Goal: Register for event/course

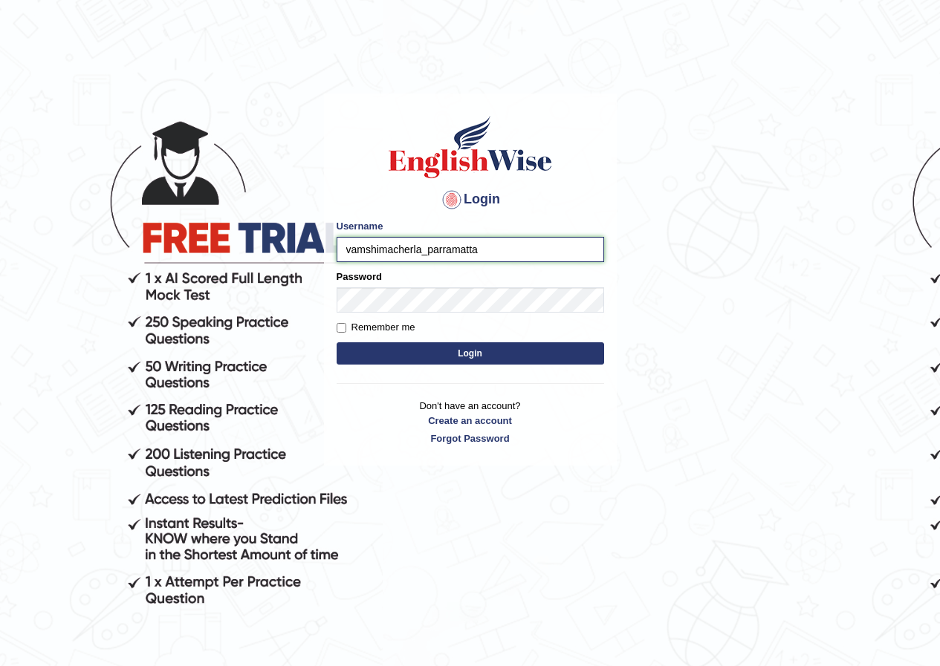
type input "vamshimacherla_parramatta"
click at [573, 360] on button "Login" at bounding box center [470, 354] width 267 height 22
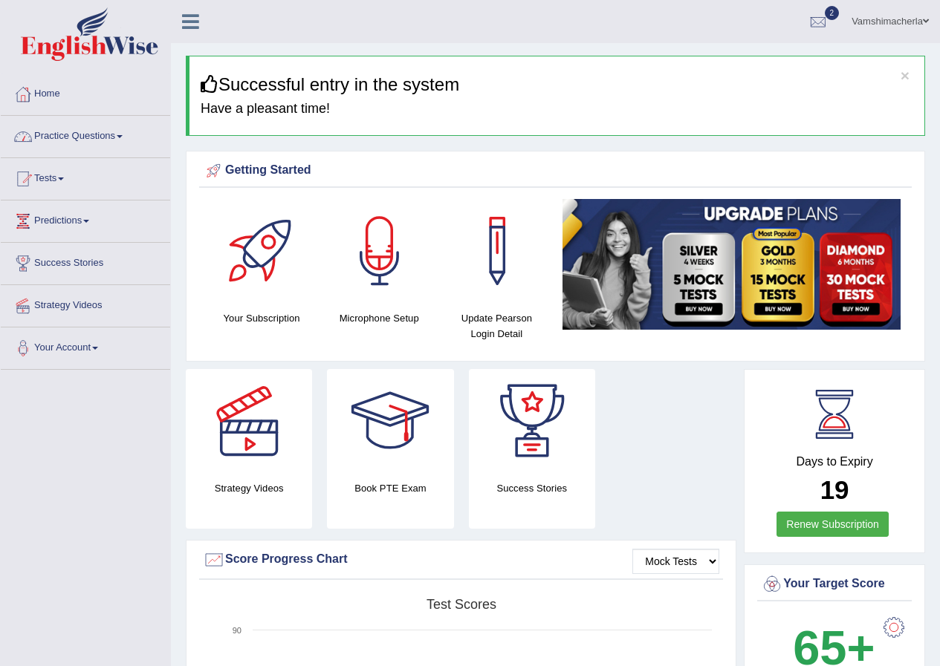
click at [110, 140] on link "Practice Questions" at bounding box center [85, 134] width 169 height 37
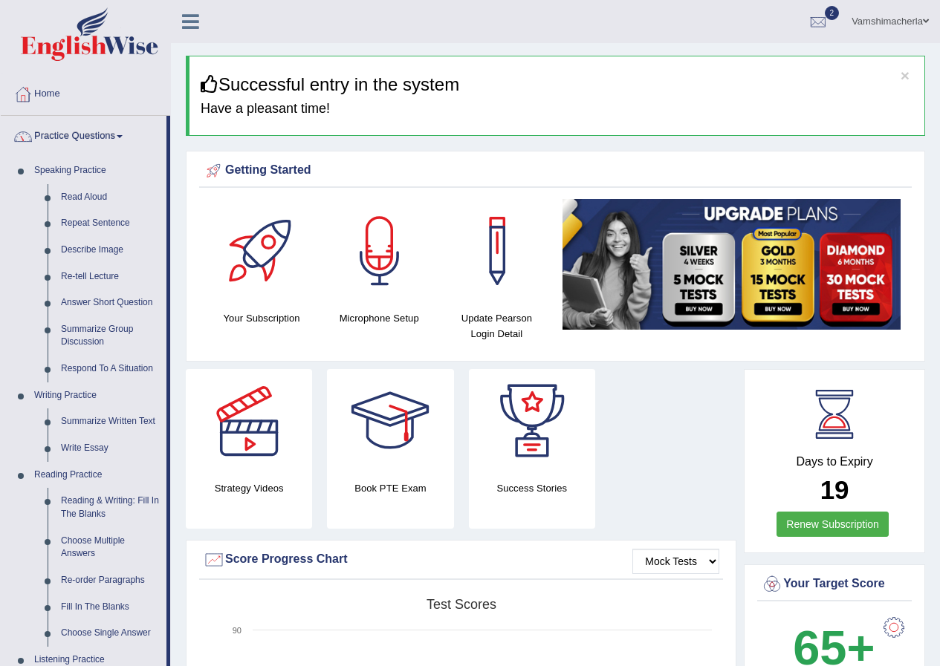
click at [111, 135] on link "Practice Questions" at bounding box center [84, 134] width 166 height 37
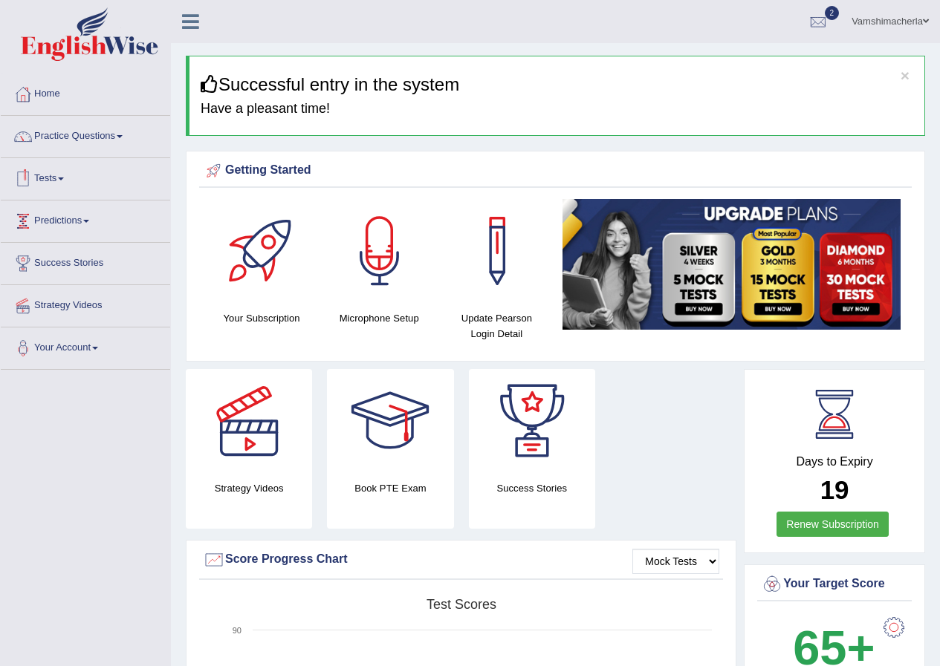
click at [56, 172] on link "Tests" at bounding box center [85, 176] width 169 height 37
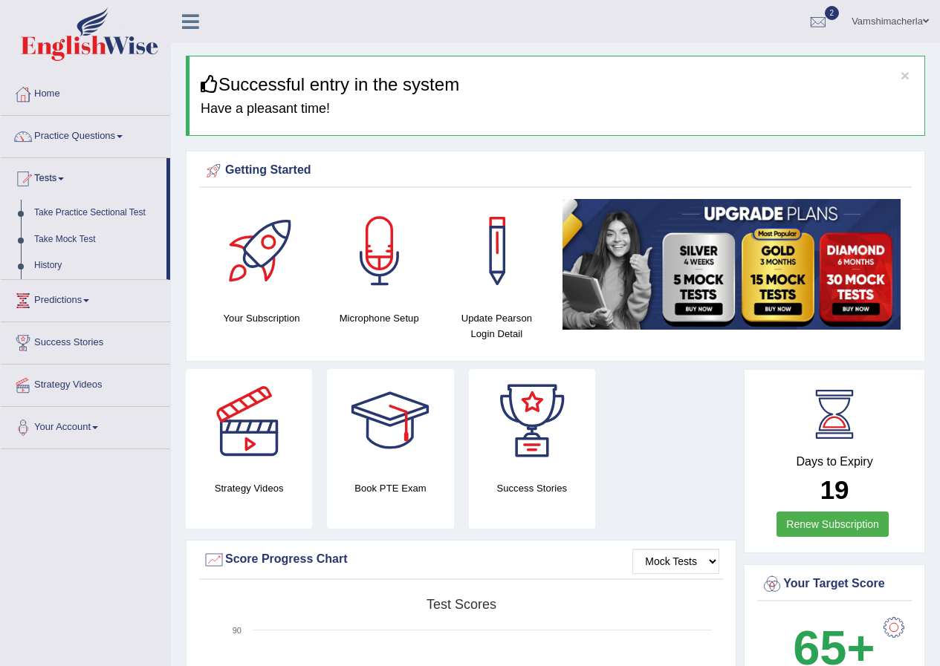
click at [74, 233] on link "Take Mock Test" at bounding box center [96, 240] width 139 height 27
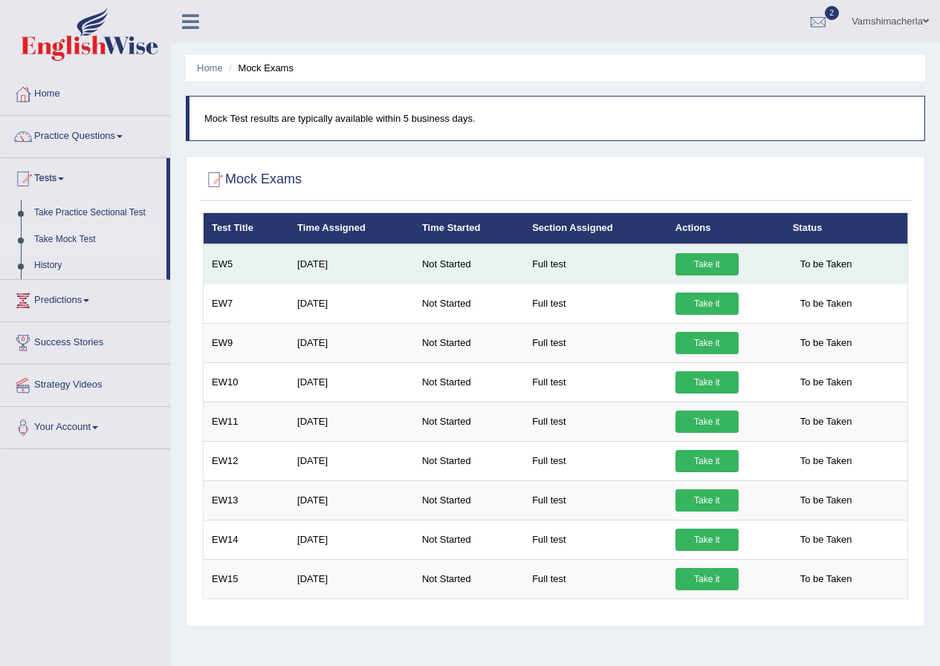
click at [717, 267] on link "Take it" at bounding box center [706, 264] width 63 height 22
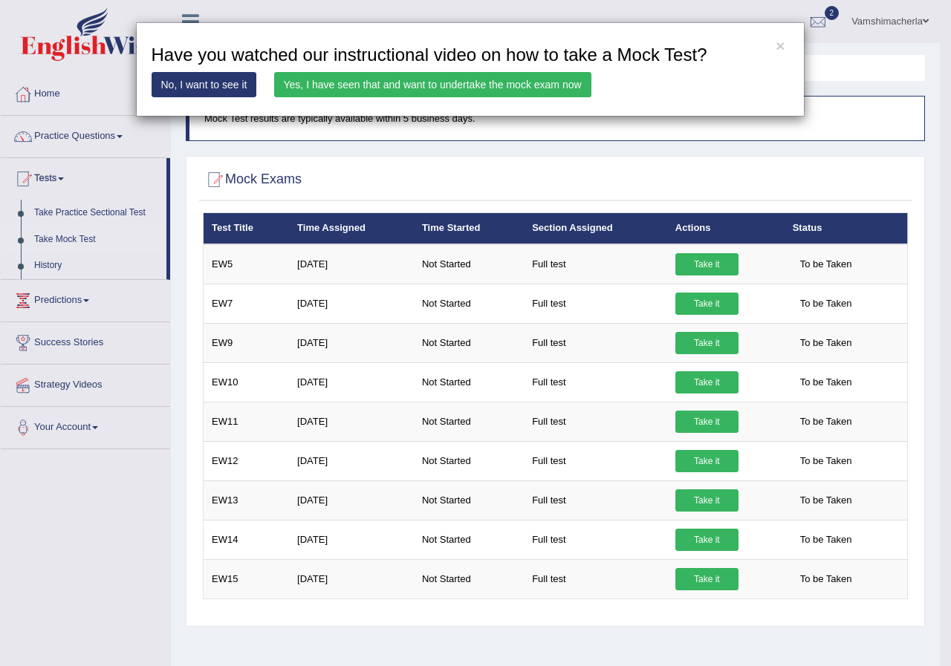
click at [415, 78] on link "Yes, I have seen that and want to undertake the mock exam now" at bounding box center [432, 84] width 317 height 25
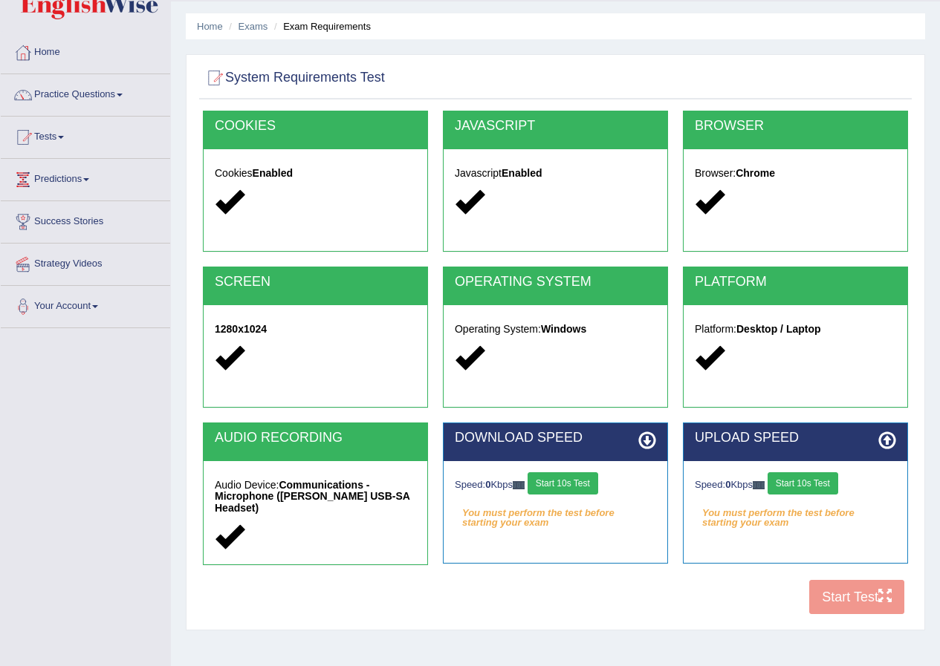
scroll to position [114, 0]
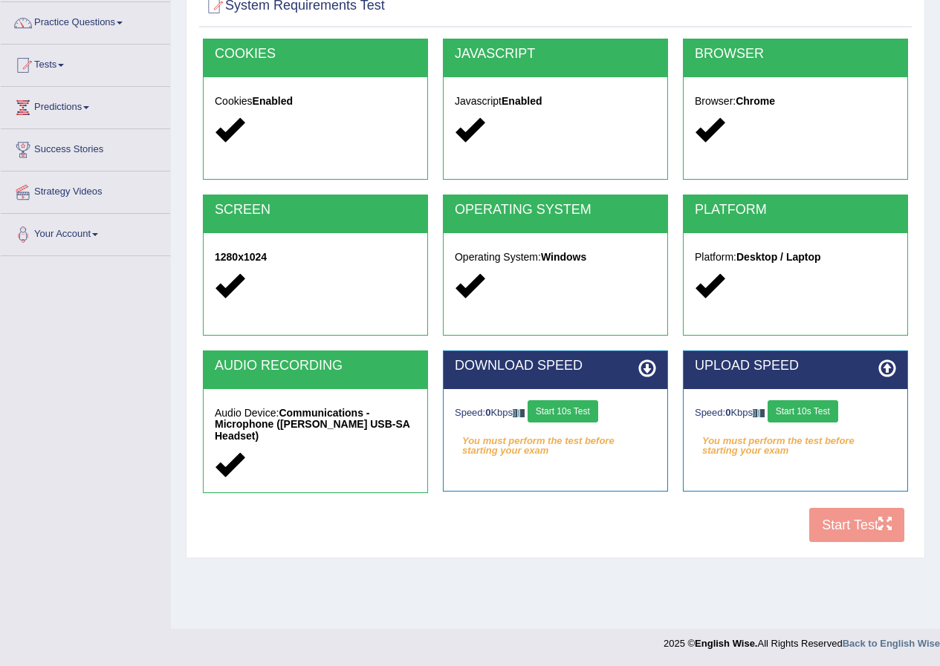
click at [580, 416] on button "Start 10s Test" at bounding box center [563, 411] width 71 height 22
click at [814, 413] on button "Start 10s Test" at bounding box center [803, 411] width 71 height 22
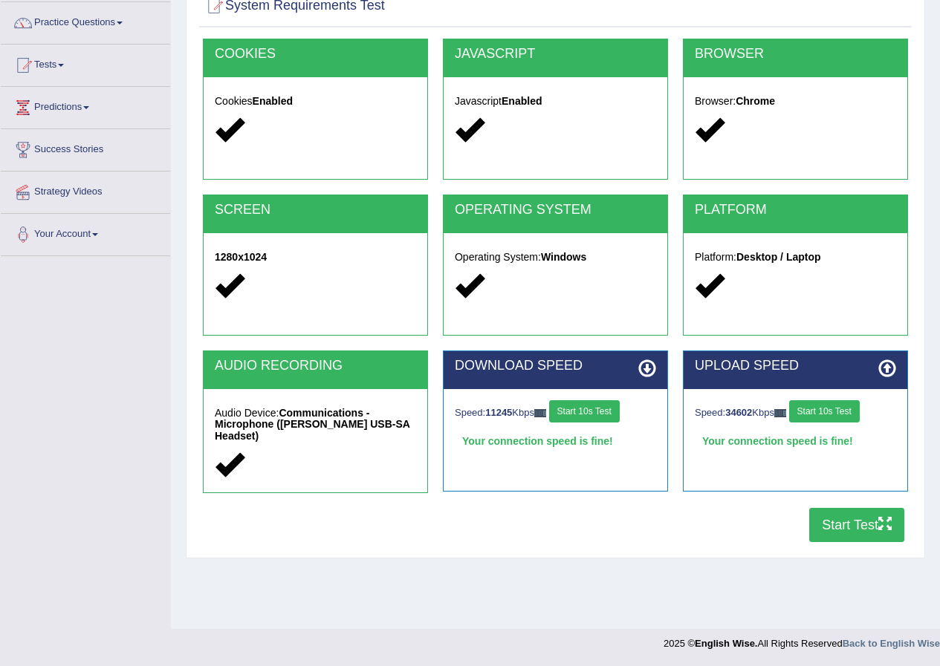
click at [867, 533] on button "Start Test" at bounding box center [856, 525] width 95 height 34
